Goal: Task Accomplishment & Management: Use online tool/utility

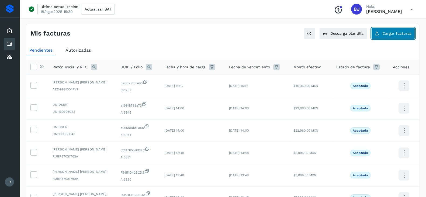
click at [376, 37] on button "Cargar facturas" at bounding box center [393, 33] width 44 height 11
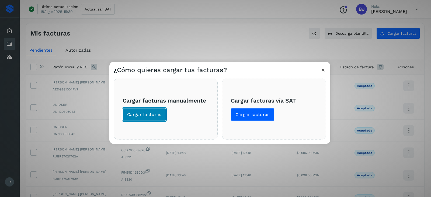
click at [147, 112] on span "Cargar facturas" at bounding box center [144, 115] width 34 height 6
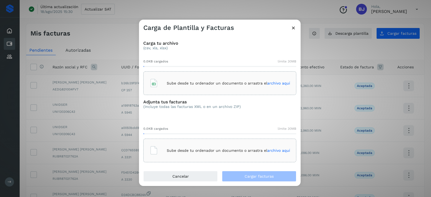
click at [220, 87] on div "Sube desde tu ordenador un documento o arrastra el archivo aquí" at bounding box center [220, 83] width 141 height 15
click at [204, 143] on div "Sube desde tu ordenador un documento o arrastra el archivo aquí" at bounding box center [219, 151] width 153 height 24
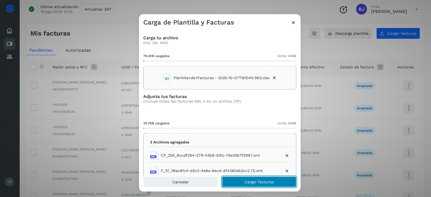
click at [251, 181] on span "Cargar facturas" at bounding box center [259, 182] width 29 height 4
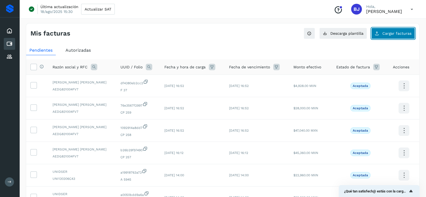
click at [381, 33] on button "Cargar facturas" at bounding box center [393, 33] width 44 height 11
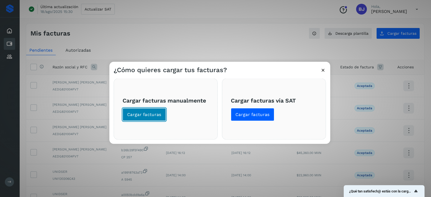
click at [134, 118] on button "Cargar facturas" at bounding box center [144, 114] width 43 height 13
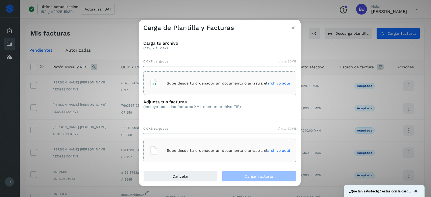
click at [217, 85] on p "Sube desde tu ordenador un documento o arrastra el archivo aquí" at bounding box center [228, 83] width 123 height 5
click at [223, 148] on p "Sube desde tu ordenador un documento o arrastra el archivo aquí" at bounding box center [228, 150] width 123 height 5
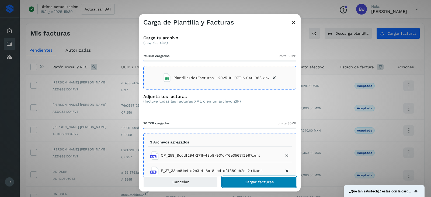
click at [269, 180] on span "Cargar facturas" at bounding box center [259, 182] width 29 height 4
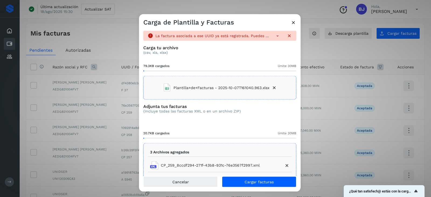
click at [289, 27] on div "La factura asociada a ese UUID ya está registrada. Puedes encontrarla usando lo…" at bounding box center [220, 102] width 162 height 150
click at [293, 22] on icon at bounding box center [294, 23] width 6 height 6
